Goal: Use online tool/utility: Utilize a website feature to perform a specific function

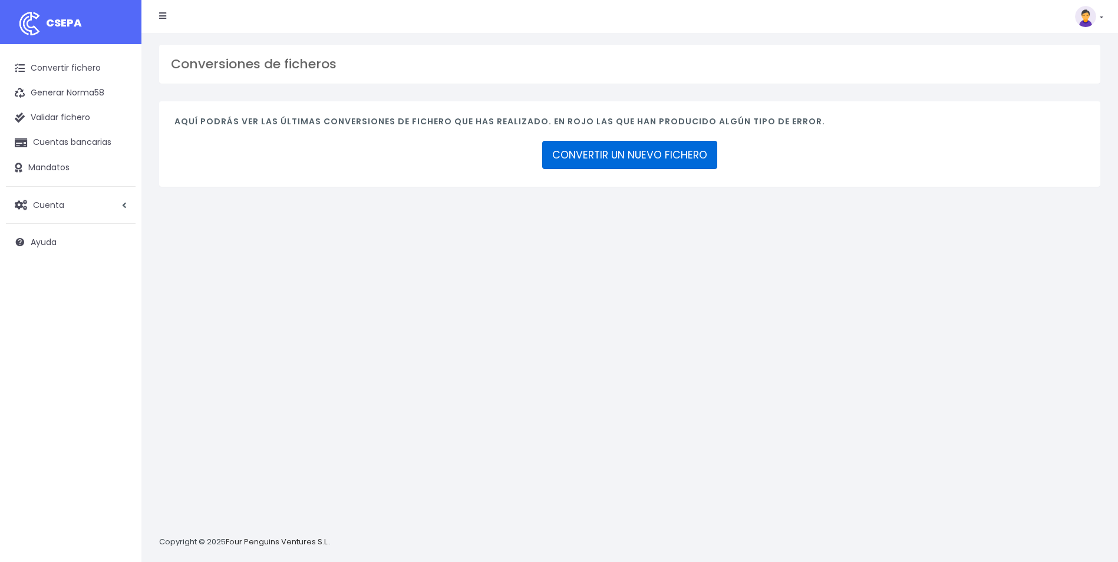
click at [664, 160] on link "CONVERTIR UN NUEVO FICHERO" at bounding box center [629, 155] width 175 height 28
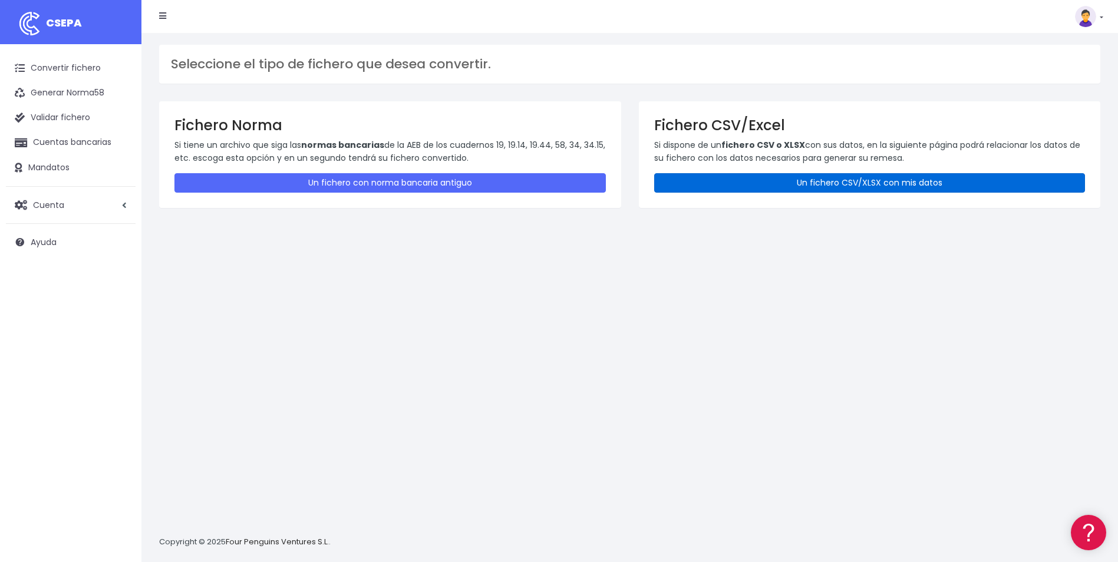
click at [855, 179] on link "Un fichero CSV/XLSX con mis datos" at bounding box center [870, 182] width 432 height 19
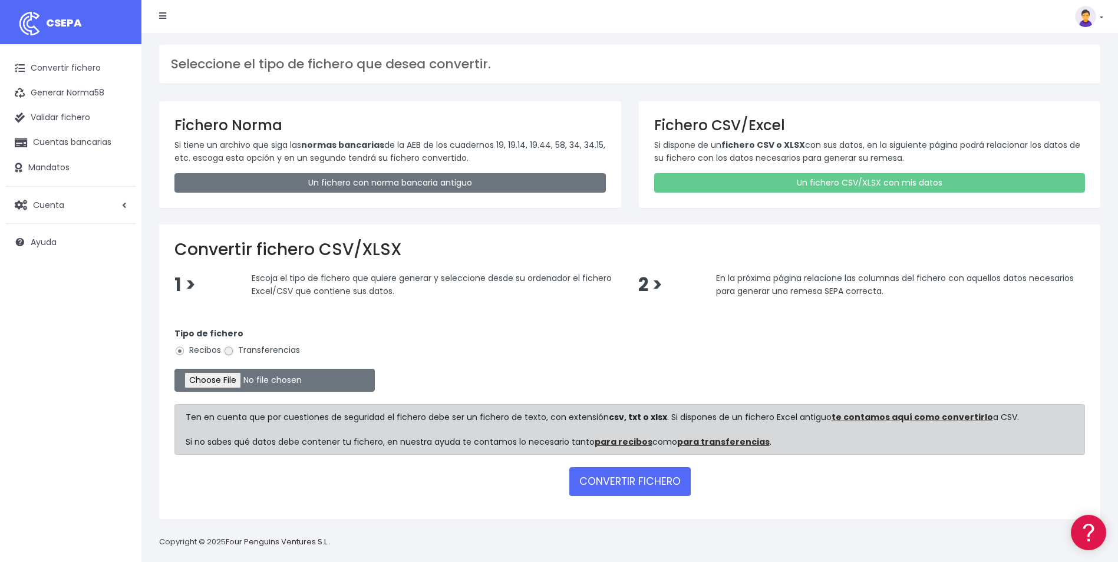
click at [231, 354] on input "Transferencias" at bounding box center [228, 351] width 11 height 11
radio input "true"
click at [215, 389] on input "file" at bounding box center [275, 380] width 200 height 23
type input "C:\fakepath\Copia de Remesa ANTICIPO 08 10 2025.csv"
click at [614, 488] on button "CONVERTIR FICHERO" at bounding box center [630, 482] width 121 height 28
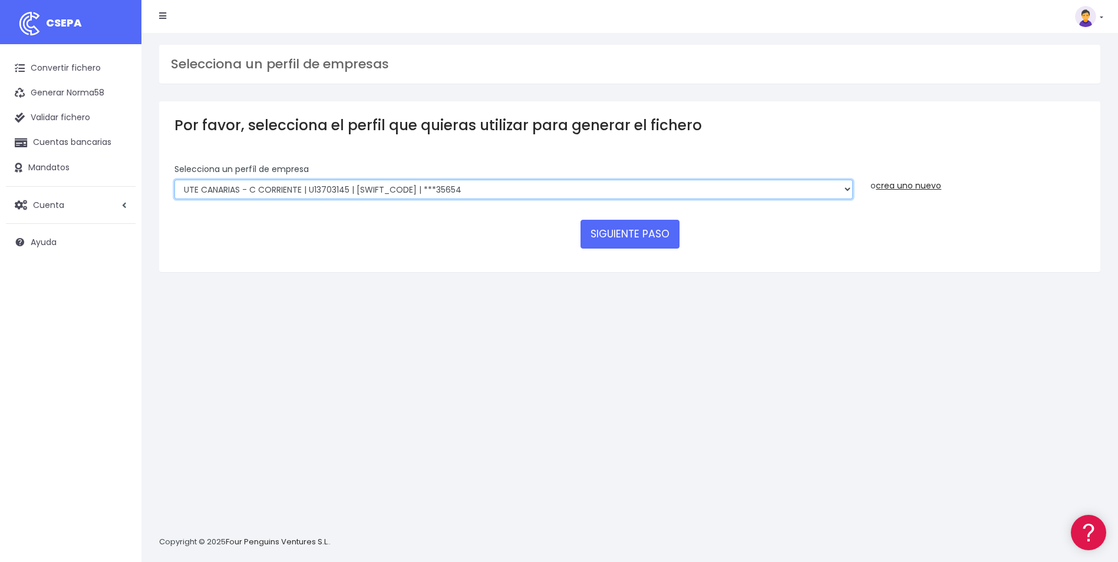
click at [788, 187] on select "INSTITUTO MEDITERRANEO DE ESTUDIOS DE PR | ES91001B53342739 | BSCHESMMXXX | ***…" at bounding box center [514, 190] width 679 height 20
select select "1201"
click at [175, 180] on select "INSTITUTO MEDITERRANEO DE ESTUDIOS DE PR | ES91001B53342739 | BSCHESMMXXX | ***…" at bounding box center [514, 190] width 679 height 20
click at [614, 231] on button "SIGUIENTE PASO" at bounding box center [630, 234] width 99 height 28
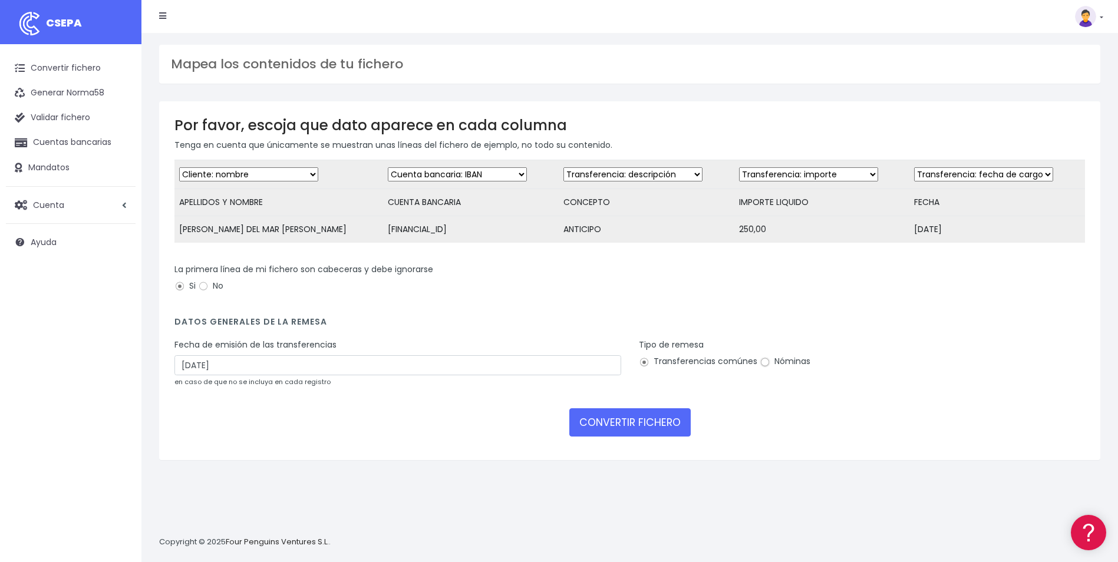
click at [766, 368] on input "Nóminas" at bounding box center [765, 362] width 11 height 11
radio input "true"
click at [647, 428] on button "CONVERTIR FICHERO" at bounding box center [630, 423] width 121 height 28
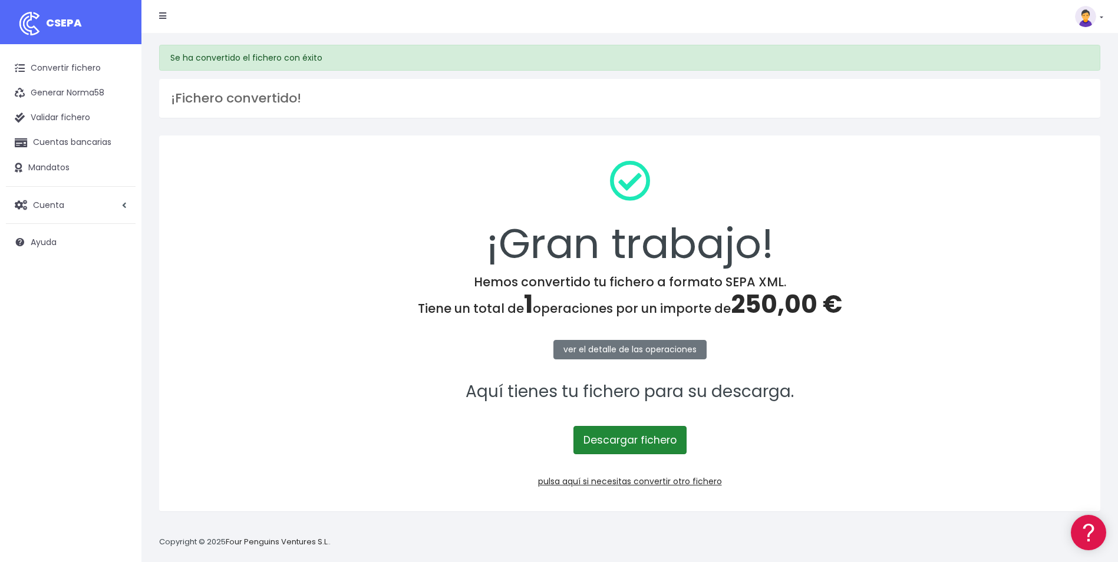
click at [608, 447] on link "Descargar fichero" at bounding box center [630, 440] width 113 height 28
click at [977, 519] on div "¡Gran trabajo! Hemos convertido tu fichero a formato SEPA XML. Tiene un total d…" at bounding box center [629, 332] width 959 height 393
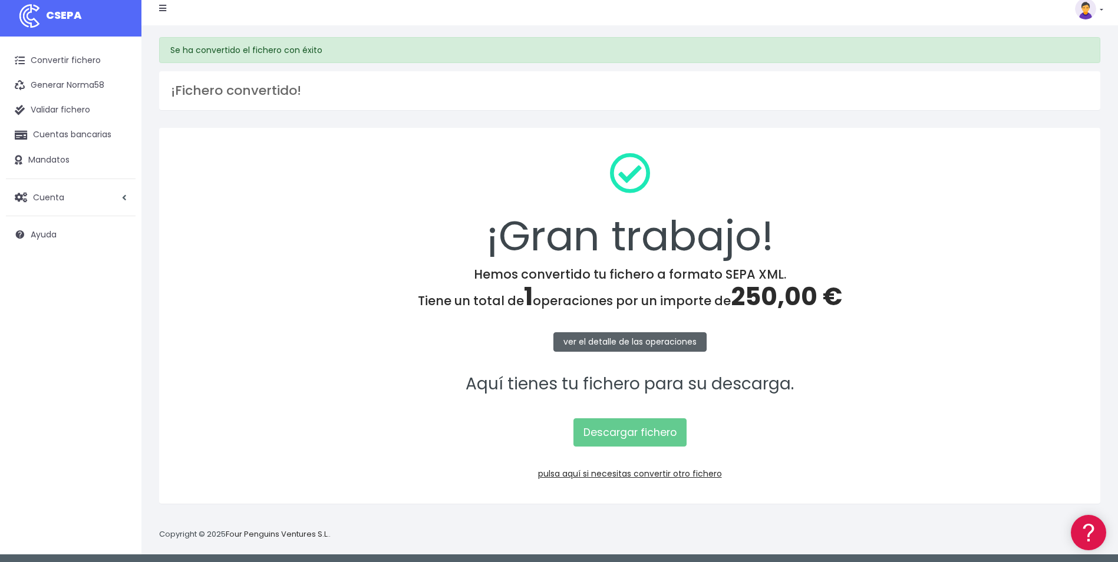
scroll to position [11, 0]
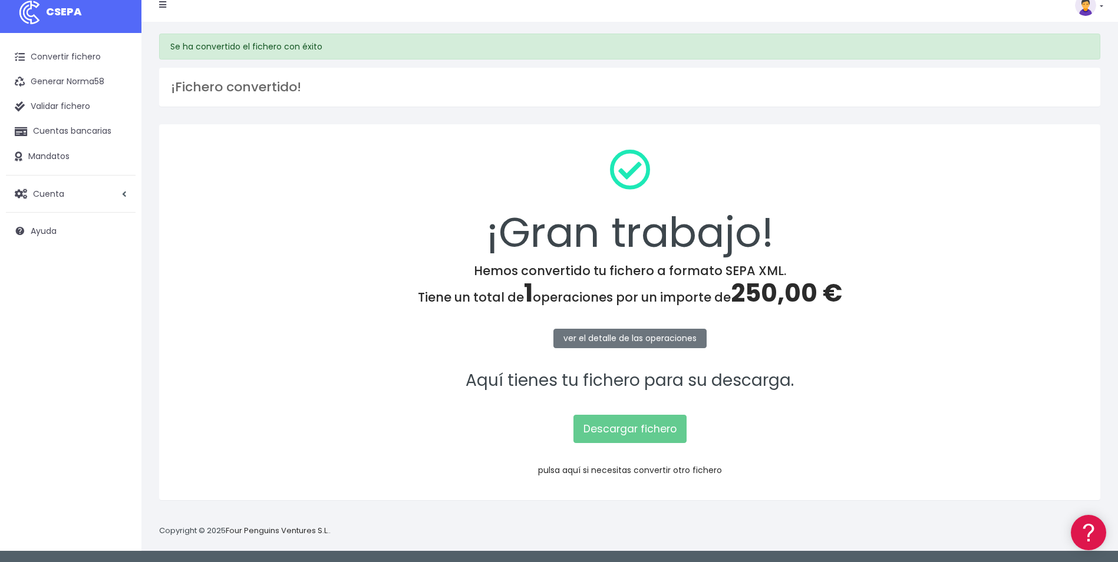
click at [656, 475] on link "pulsa aquí si necesitas convertir otro fichero" at bounding box center [630, 471] width 184 height 12
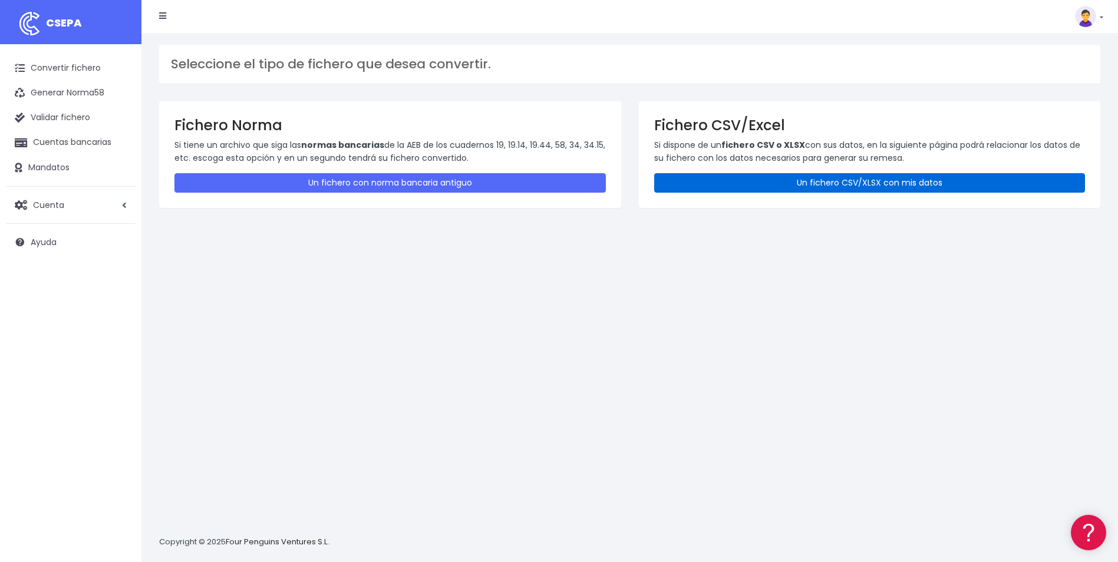
click at [893, 186] on link "Un fichero CSV/XLSX con mis datos" at bounding box center [870, 182] width 432 height 19
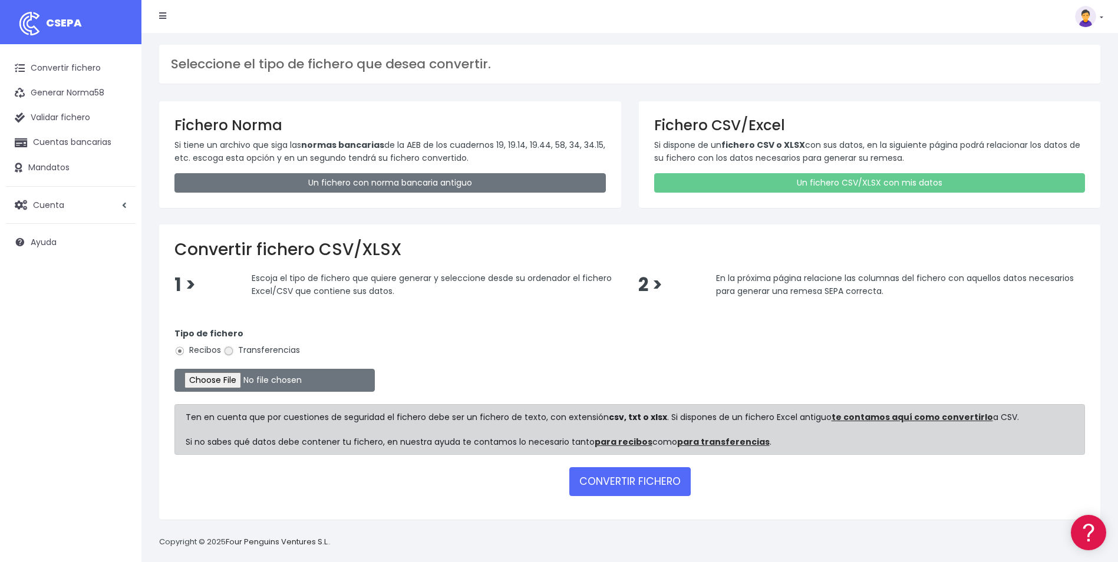
drag, startPoint x: 233, startPoint y: 353, endPoint x: 227, endPoint y: 362, distance: 11.0
click at [232, 353] on input "Transferencias" at bounding box center [228, 351] width 11 height 11
radio input "true"
click at [228, 383] on input "file" at bounding box center [275, 380] width 200 height 23
type input "C:\fakepath\Copia de REMESA [PERSON_NAME] 092025.csv"
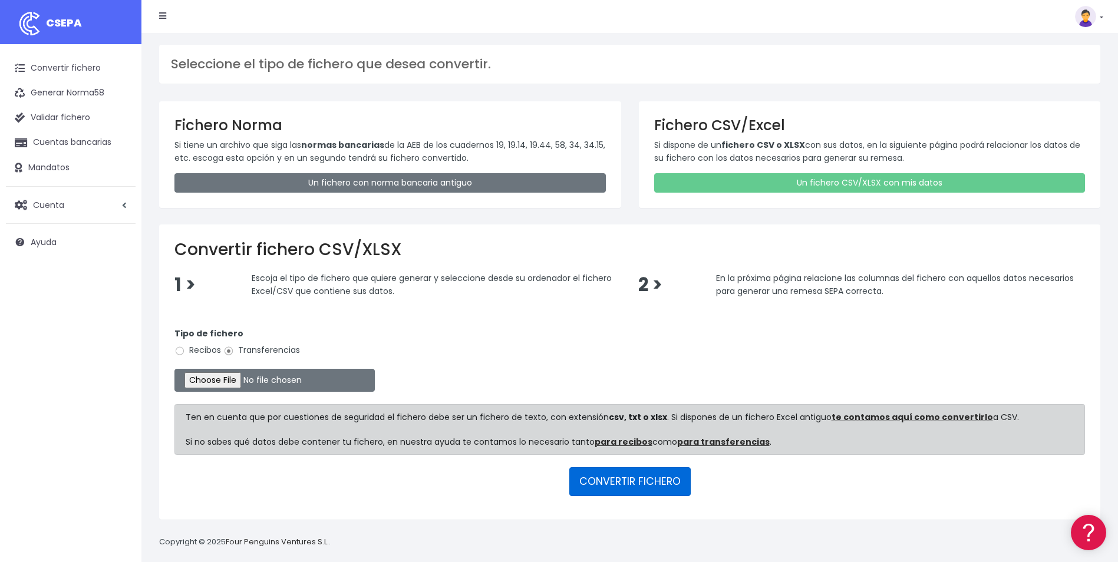
click at [665, 476] on button "CONVERTIR FICHERO" at bounding box center [630, 482] width 121 height 28
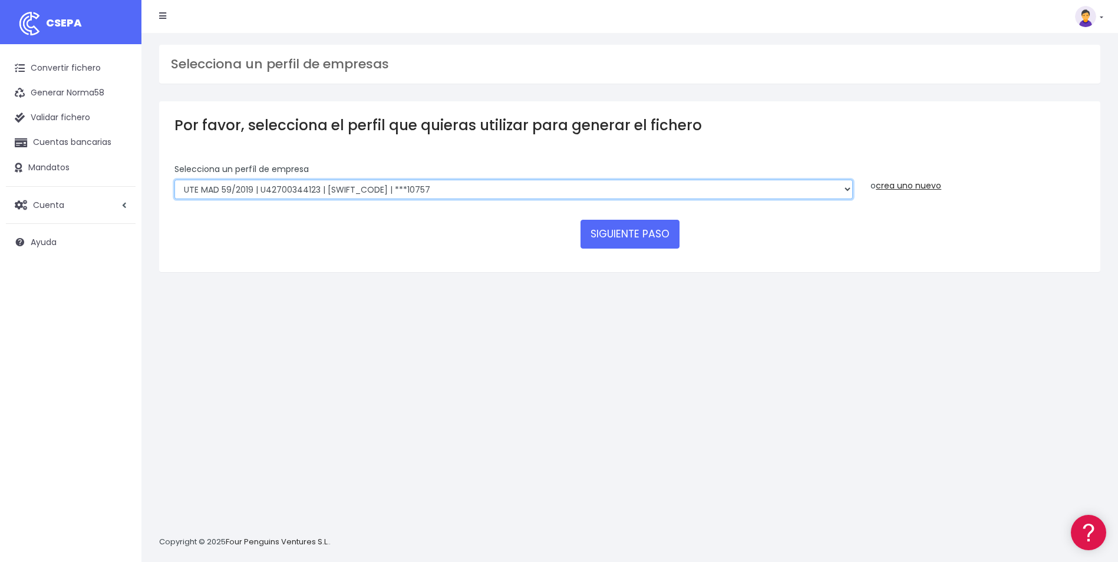
click at [495, 185] on select "INSTITUTO MEDITERRANEO DE ESTUDIOS DE PR | ES91001B53342739 | [SWIFT_CODE] | **…" at bounding box center [514, 190] width 679 height 20
select select "865"
click at [175, 180] on select "INSTITUTO MEDITERRANEO DE ESTUDIOS DE PR | ES91001B53342739 | [SWIFT_CODE] | **…" at bounding box center [514, 190] width 679 height 20
click at [636, 236] on button "SIGUIENTE PASO" at bounding box center [630, 234] width 99 height 28
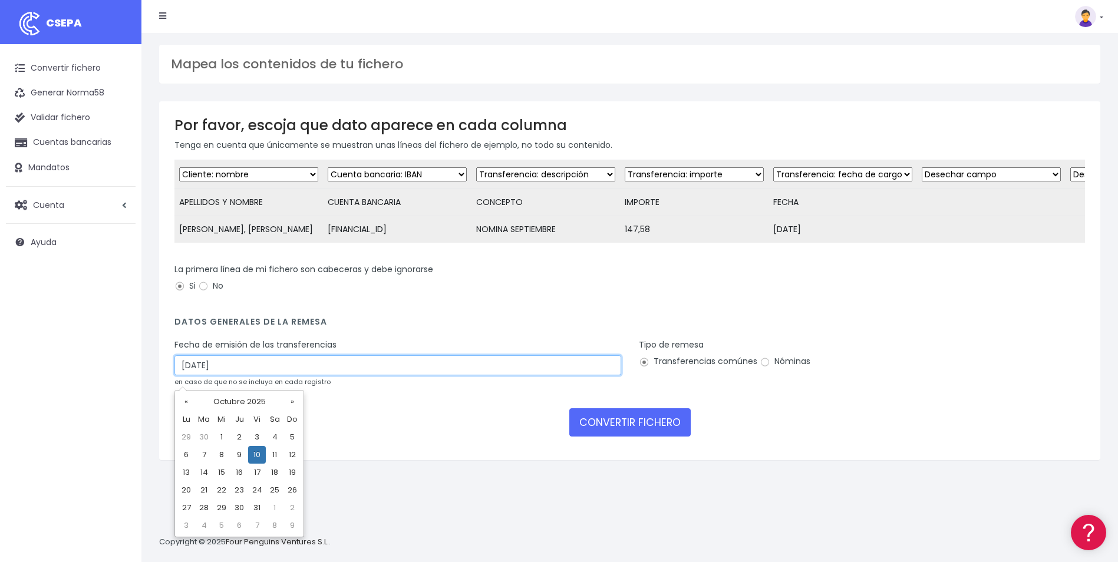
click at [373, 376] on input "10/10/2025" at bounding box center [398, 366] width 447 height 20
click at [223, 459] on td "8" at bounding box center [222, 455] width 18 height 18
type input "08/10/2025"
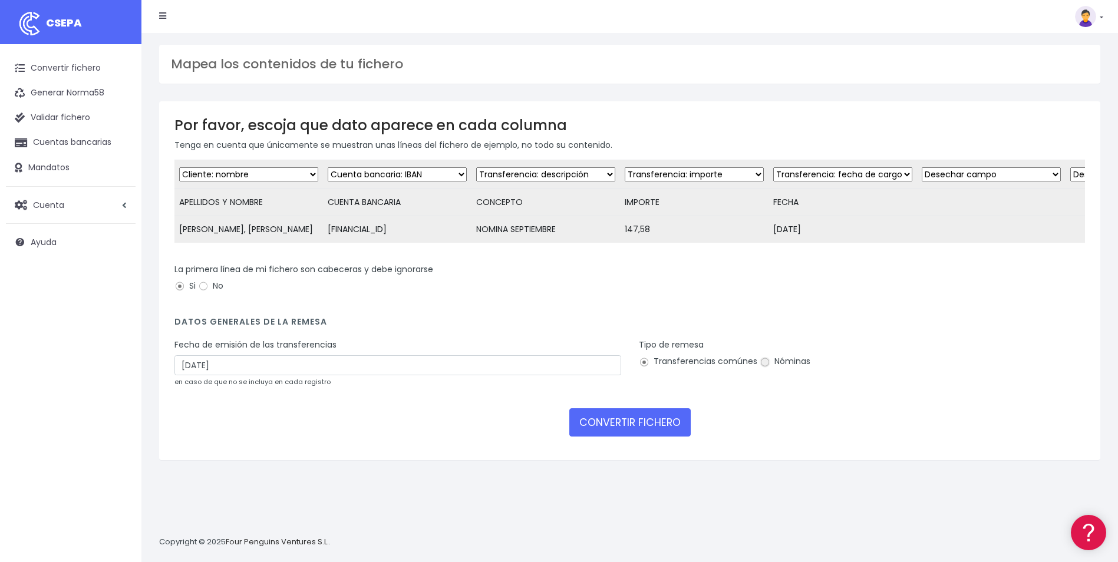
click at [762, 368] on input "Nóminas" at bounding box center [765, 362] width 11 height 11
radio input "true"
click at [633, 436] on button "CONVERTIR FICHERO" at bounding box center [630, 423] width 121 height 28
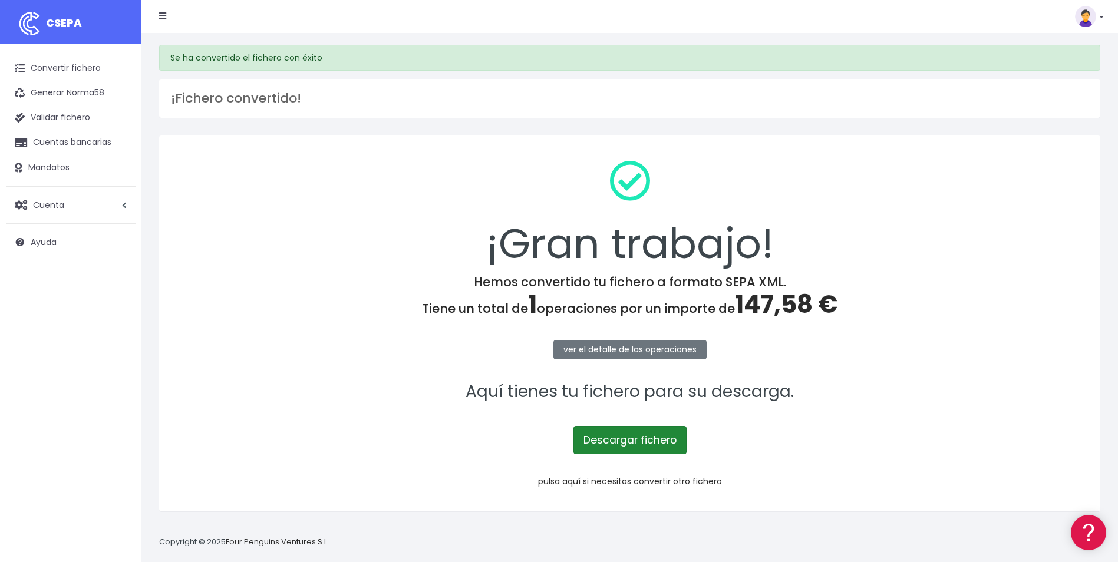
click at [641, 450] on link "Descargar fichero" at bounding box center [630, 440] width 113 height 28
